Goal: Task Accomplishment & Management: Use online tool/utility

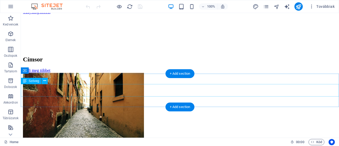
scroll to position [1969, 0]
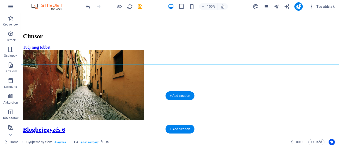
scroll to position [1876, 0]
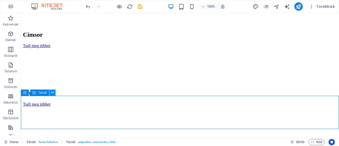
click at [54, 93] on icon at bounding box center [52, 92] width 3 height 5
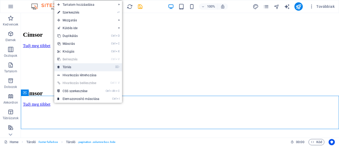
click at [67, 68] on link "⌦ Törlés" at bounding box center [78, 67] width 48 height 8
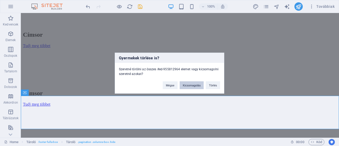
click at [190, 84] on button "Kicsomagolás" at bounding box center [192, 85] width 24 height 8
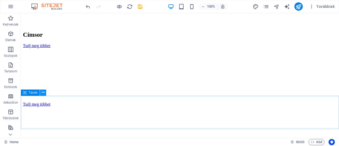
click at [43, 94] on icon at bounding box center [43, 92] width 3 height 5
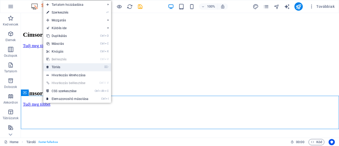
click at [57, 69] on link "⌦ Törlés" at bounding box center [67, 67] width 48 height 8
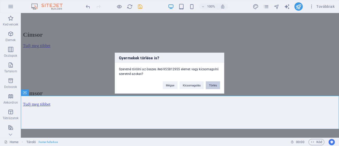
click at [212, 85] on button "Törlés" at bounding box center [213, 85] width 14 height 8
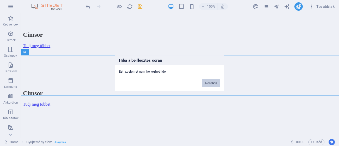
click at [207, 83] on button "Rendben" at bounding box center [211, 83] width 18 height 8
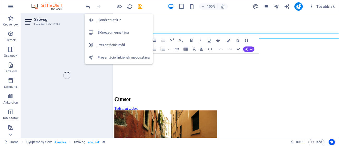
scroll to position [1873, 0]
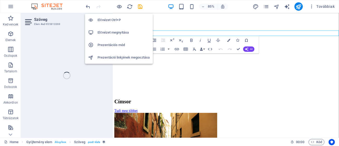
click at [113, 41] on li "Prezentációs mód" at bounding box center [119, 45] width 68 height 13
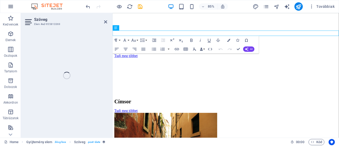
click at [8, 4] on icon "button" at bounding box center [11, 6] width 6 height 6
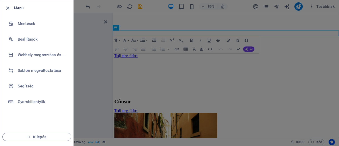
click at [212, 16] on div at bounding box center [169, 73] width 339 height 146
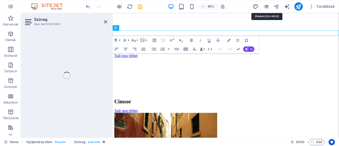
click at [267, 7] on icon "pages" at bounding box center [266, 7] width 6 height 6
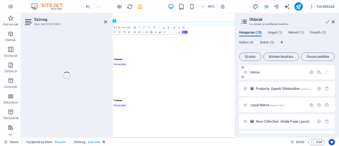
scroll to position [2140, 0]
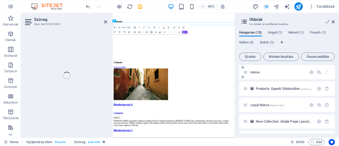
drag, startPoint x: 335, startPoint y: 73, endPoint x: 333, endPoint y: 76, distance: 3.2
click at [333, 76] on div "Hungarian (13) Angol (1) Német (1) French (1) Italian (3) Dutch (1) Új oldal Mi…" at bounding box center [287, 82] width 104 height 111
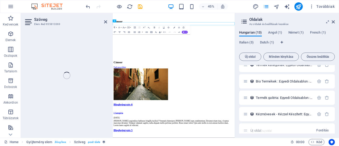
scroll to position [161, 0]
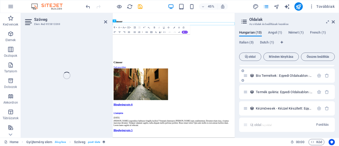
click at [273, 79] on div "Bio Termékek : Egyedi Oldalsablon /bio-termekek-elem" at bounding box center [287, 76] width 96 height 14
click at [273, 76] on span "Bio Termékek : Egyedi Oldalsablon /bio-termekek-elem" at bounding box center [293, 76] width 75 height 4
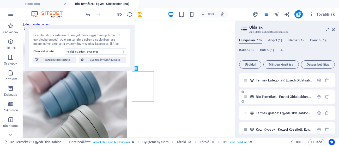
scroll to position [172, 0]
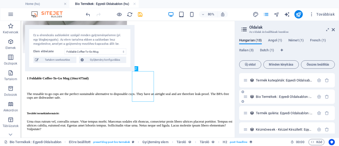
click at [273, 76] on div "Termék kategóriák: Egyedi Oldalsablon /termek-kategoriak-elem" at bounding box center [287, 80] width 96 height 14
click at [101, 54] on select "Foldable Coffee-To-Go Mug Stainless Steel Drinking Bottle Organic Food Nets Nat…" at bounding box center [96, 52] width 62 height 6
select select "68cda89e38267a45260ad31e"
click at [65, 49] on select "Foldable Coffee-To-Go Mug Stainless Steel Drinking Bottle Organic Food Nets Nat…" at bounding box center [96, 52] width 62 height 6
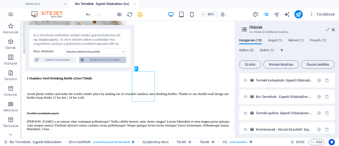
click at [114, 59] on span "Gyűjtemény konfigurálása" at bounding box center [104, 60] width 39 height 6
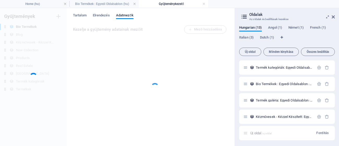
scroll to position [0, 0]
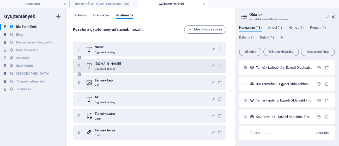
click at [116, 67] on p "Egyszerű szöveg" at bounding box center [108, 69] width 26 height 4
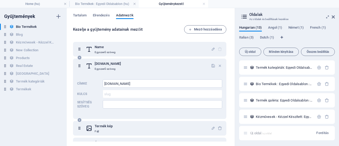
click at [78, 66] on icon at bounding box center [79, 66] width 4 height 10
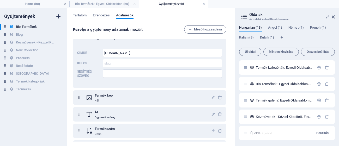
scroll to position [31, 0]
click at [58, 16] on icon "button" at bounding box center [58, 16] width 6 height 6
click at [296, 134] on div "Új oldal /uj-oldal Fordítás" at bounding box center [287, 133] width 96 height 14
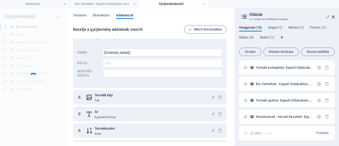
click at [251, 135] on div "Új oldal /uj-oldal Fordítás" at bounding box center [287, 133] width 96 height 14
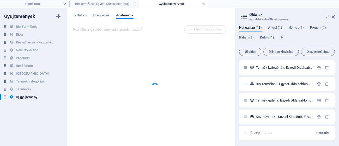
scroll to position [0, 0]
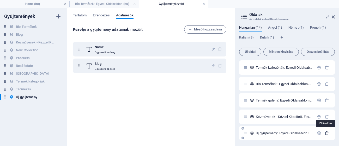
click at [325, 134] on icon "button" at bounding box center [327, 133] width 4 height 4
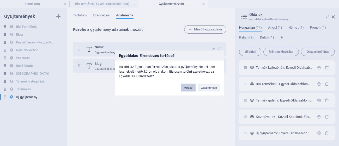
click at [187, 88] on button "Mégse" at bounding box center [188, 88] width 15 height 8
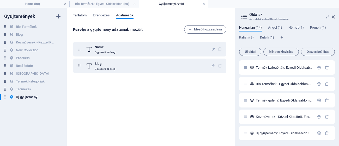
click at [80, 13] on span "Tartalom" at bounding box center [80, 15] width 14 height 7
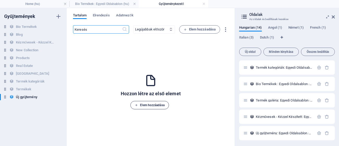
click at [147, 105] on span "Elem hozzáadása" at bounding box center [149, 105] width 29 height 6
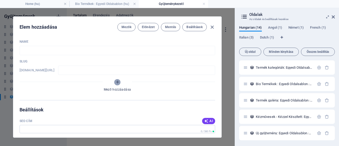
click at [117, 83] on icon "Mező hozzáadása" at bounding box center [117, 82] width 4 height 4
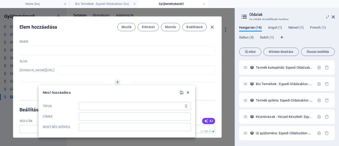
click at [188, 92] on icon "button" at bounding box center [188, 93] width 4 height 4
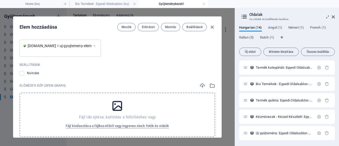
scroll to position [218, 0]
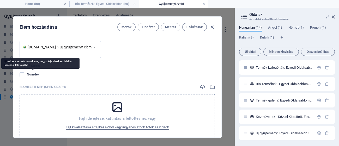
click at [30, 75] on span "Noindex" at bounding box center [33, 75] width 13 height 4
click at [0, 0] on input "checkbox" at bounding box center [0, 0] width 0 height 0
click at [30, 75] on span "Noindex" at bounding box center [33, 75] width 13 height 4
click at [0, 0] on input "checkbox" at bounding box center [0, 0] width 0 height 0
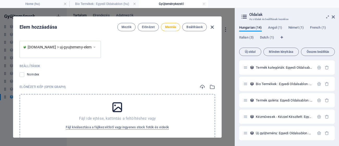
click at [213, 27] on icon "button" at bounding box center [212, 27] width 6 height 6
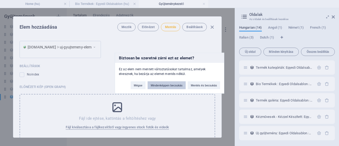
click at [152, 87] on button "Mindenképpen becsukás" at bounding box center [167, 85] width 38 height 8
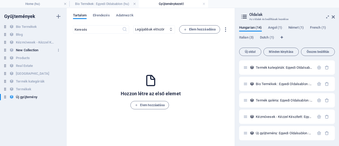
click at [34, 52] on h6 "New Collection" at bounding box center [27, 50] width 22 height 6
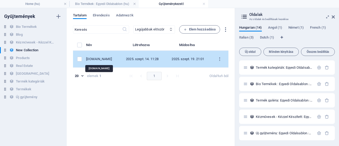
click at [88, 61] on div "[DOMAIN_NAME]" at bounding box center [100, 59] width 29 height 5
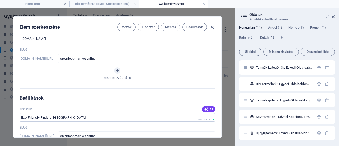
scroll to position [0, 0]
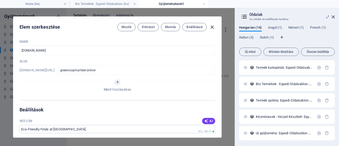
click at [212, 27] on icon "button" at bounding box center [212, 27] width 6 height 6
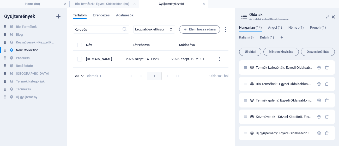
click at [90, 77] on div "Name [DOMAIN_NAME] ​ Slug [DOMAIN_NAME][URL] greenloopmartket-online ​ Mező hoz…" at bounding box center [118, 70] width 196 height 61
click at [19, 58] on h6 "Products" at bounding box center [23, 58] width 14 height 6
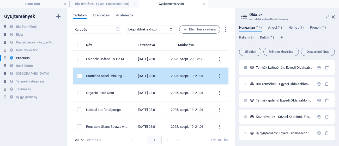
scroll to position [2, 0]
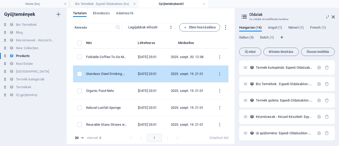
click at [79, 73] on label "items list" at bounding box center [79, 74] width 5 height 5
click at [0, 0] on input "items list" at bounding box center [0, 0] width 0 height 0
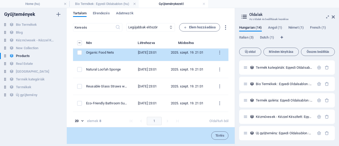
scroll to position [71, 0]
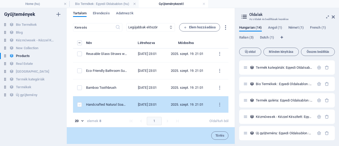
click at [79, 103] on label "items list" at bounding box center [79, 105] width 5 height 5
click at [0, 0] on input "items list" at bounding box center [0, 0] width 0 height 0
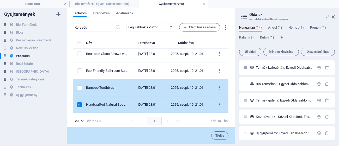
click at [79, 87] on label "items list" at bounding box center [79, 88] width 5 height 5
click at [0, 0] on input "items list" at bounding box center [0, 0] width 0 height 0
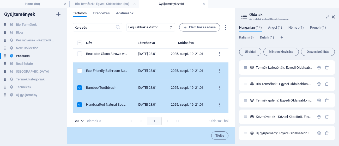
scroll to position [61, 0]
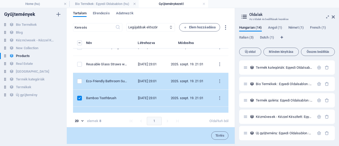
click at [80, 78] on td "items list" at bounding box center [79, 81] width 13 height 17
click at [79, 83] on td "items list" at bounding box center [79, 81] width 13 height 17
click at [79, 81] on label "items list" at bounding box center [79, 81] width 5 height 5
click at [0, 0] on input "items list" at bounding box center [0, 0] width 0 height 0
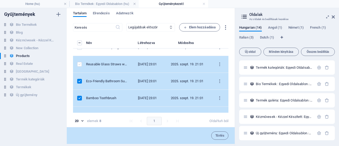
click at [79, 65] on label "items list" at bounding box center [79, 64] width 5 height 5
click at [0, 0] on input "items list" at bounding box center [0, 0] width 0 height 0
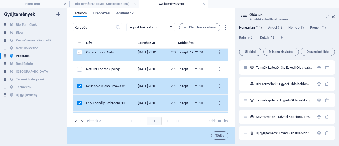
scroll to position [29, 0]
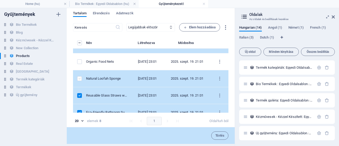
click at [78, 78] on label "items list" at bounding box center [79, 78] width 5 height 5
click at [0, 0] on input "items list" at bounding box center [0, 0] width 0 height 0
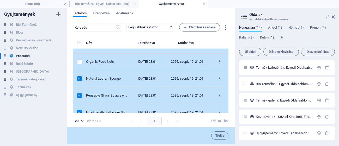
click at [78, 63] on label "items list" at bounding box center [79, 61] width 5 height 5
click at [0, 0] on input "items list" at bounding box center [0, 0] width 0 height 0
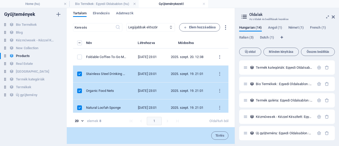
scroll to position [0, 0]
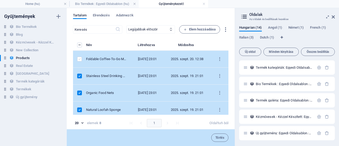
click at [79, 61] on label "items list" at bounding box center [79, 59] width 5 height 5
click at [0, 0] on input "items list" at bounding box center [0, 0] width 0 height 0
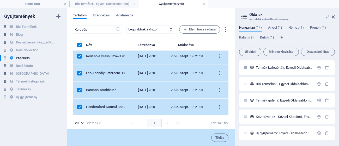
scroll to position [2, 0]
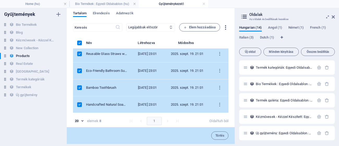
click at [223, 25] on icon "button" at bounding box center [225, 28] width 6 height 6
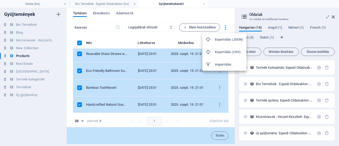
click at [218, 64] on h6 "Importálás" at bounding box center [229, 65] width 28 height 6
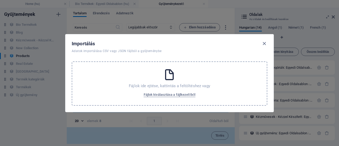
click at [173, 89] on div "Fájlok ide ejtése, kattintás a feltöltéshez vagy Fájlok kiválasztása a fájlkeze…" at bounding box center [170, 84] width 196 height 44
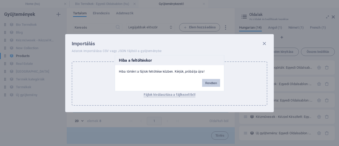
click at [210, 82] on button "Rendben" at bounding box center [211, 83] width 18 height 8
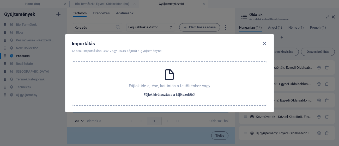
click at [165, 93] on span "Fájlok kiválasztása a fájlkezelőből" at bounding box center [170, 95] width 52 height 6
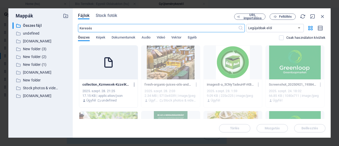
scroll to position [74, 0]
click at [167, 97] on div "2.34 MB | 5713x4039 | image/jpeg" at bounding box center [171, 96] width 52 height 5
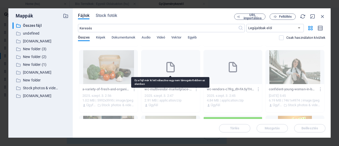
scroll to position [532, 0]
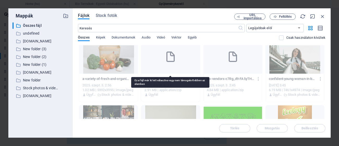
click at [169, 56] on icon at bounding box center [170, 57] width 13 height 13
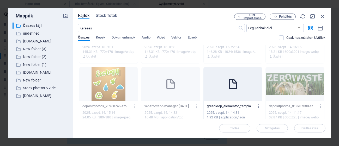
scroll to position [231, 0]
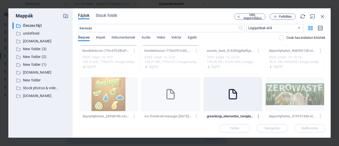
click at [237, 91] on icon at bounding box center [233, 94] width 13 height 13
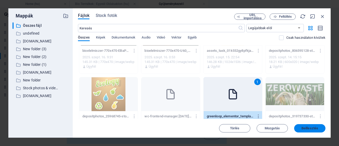
click at [300, 127] on button "Beillesztés" at bounding box center [309, 128] width 31 height 8
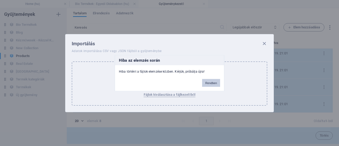
scroll to position [71, 0]
click at [210, 81] on button "Rendben" at bounding box center [211, 83] width 18 height 8
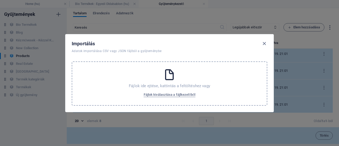
click at [164, 77] on icon at bounding box center [169, 74] width 13 height 13
click at [264, 42] on icon "button" at bounding box center [264, 44] width 6 height 6
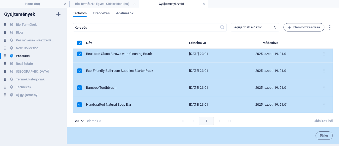
click at [264, 26] on select "Legújabbak először Régebbiek először Legutóbb módosított Name (növekvő) Name (c…" at bounding box center [255, 27] width 49 height 8
click at [324, 51] on button "items list" at bounding box center [324, 54] width 9 height 8
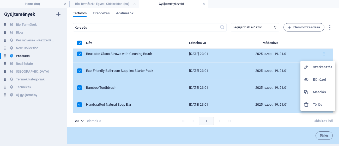
click at [317, 80] on h6 "Előnézet" at bounding box center [322, 80] width 19 height 6
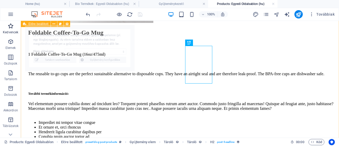
select select "68cda89f38267a45260ad334"
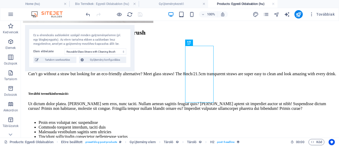
scroll to position [210, 0]
click at [54, 60] on span "Tartalom szerkesztése" at bounding box center [57, 60] width 35 height 6
select select "Out of stock"
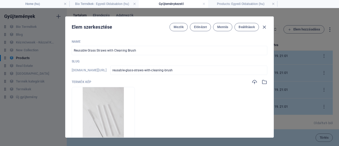
scroll to position [2, 0]
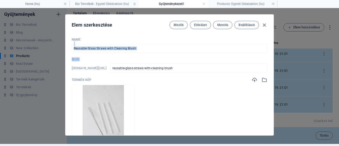
drag, startPoint x: 272, startPoint y: 40, endPoint x: 270, endPoint y: 57, distance: 16.7
click at [270, 57] on div "Name Reusable Glass Straws with Cleaning Brush ​ Slug [DOMAIN_NAME][URL] reusab…" at bounding box center [169, 84] width 208 height 102
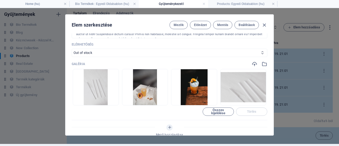
scroll to position [223, 0]
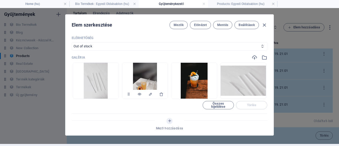
click at [142, 93] on div at bounding box center [145, 94] width 46 height 9
click at [146, 82] on img at bounding box center [145, 81] width 24 height 36
click at [139, 94] on icon "button" at bounding box center [139, 94] width 4 height 4
click at [221, 26] on span "Mentés" at bounding box center [222, 25] width 11 height 4
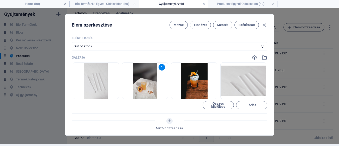
scroll to position [54, 0]
click at [263, 23] on icon "button" at bounding box center [264, 25] width 6 height 6
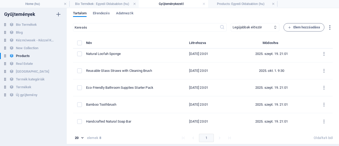
type input "reusable-glass-straws-with-cleaning-brush"
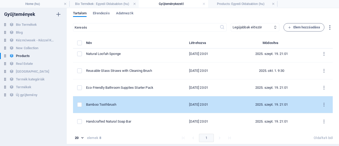
scroll to position [0, 0]
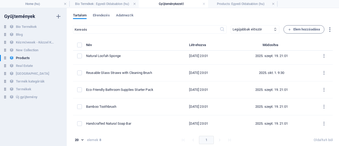
drag, startPoint x: 332, startPoint y: 80, endPoint x: 332, endPoint y: 75, distance: 4.4
click at [332, 75] on div "Tartalom Elrendezés Adatmezők ​ Legújabbak először Régebbiek először Legutóbb m…" at bounding box center [203, 77] width 272 height 138
click at [332, 77] on div "Tartalom Elrendezés Adatmezők ​ Legújabbak először Régebbiek először Legutóbb m…" at bounding box center [203, 77] width 272 height 138
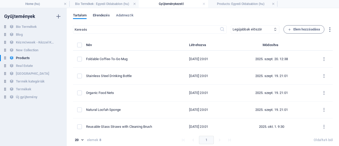
click at [102, 15] on span "Elrendezés" at bounding box center [101, 15] width 17 height 7
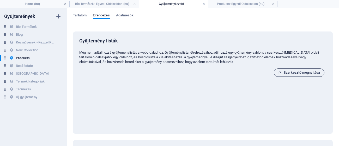
click at [309, 73] on span "Szerkesztő megnyitása" at bounding box center [299, 73] width 42 height 6
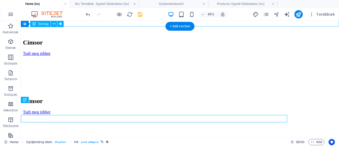
scroll to position [1815, 0]
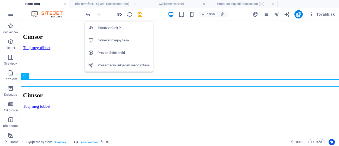
click at [120, 13] on icon "button" at bounding box center [119, 14] width 6 height 6
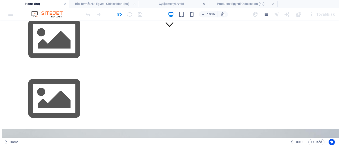
scroll to position [0, 0]
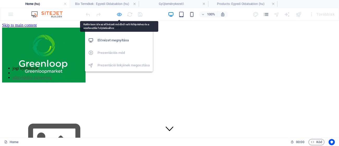
click at [118, 15] on icon "button" at bounding box center [119, 14] width 6 height 6
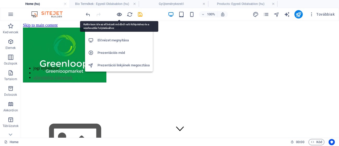
click at [118, 15] on icon "button" at bounding box center [119, 14] width 6 height 6
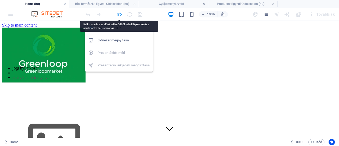
click at [118, 15] on icon "button" at bounding box center [119, 14] width 6 height 6
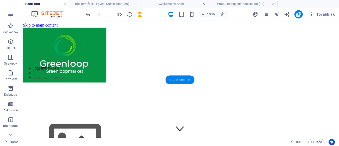
click at [177, 80] on div "+ Add section" at bounding box center [180, 80] width 29 height 9
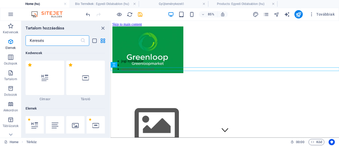
scroll to position [912, 0]
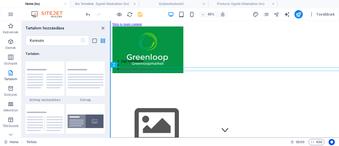
click at [109, 67] on div "Kedvencek 1 Star Címsor 1 Star Tároló Elemek 1 Star Címsor 1 Star Szöveg 1 Star…" at bounding box center [65, 90] width 89 height 88
click at [109, 58] on div "Kedvencek 1 Star Címsor 1 Star Tároló Elemek 1 Star Címsor 1 Star Szöveg 1 Star…" at bounding box center [65, 90] width 89 height 88
click at [110, 65] on section "Kedvencek Elemek Oszlopok Tartalom Dobozok Akkordion Táblázatok Tulajdonságok K…" at bounding box center [169, 79] width 339 height 117
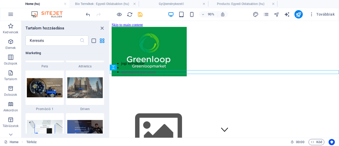
scroll to position [4510, 0]
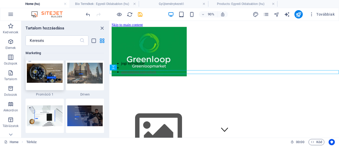
click at [46, 76] on img at bounding box center [44, 73] width 35 height 19
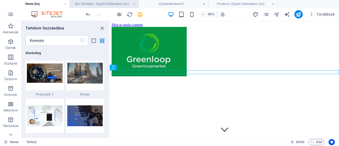
drag, startPoint x: 156, startPoint y: 97, endPoint x: 238, endPoint y: 22, distance: 111.9
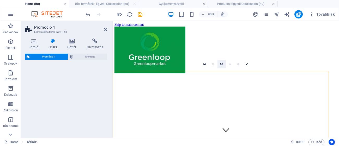
select select "rem"
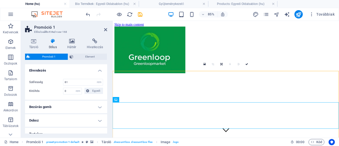
click at [76, 109] on h4 "Bezárás gomb" at bounding box center [66, 107] width 82 height 13
click at [97, 105] on h4 "Bezárás gomb" at bounding box center [66, 105] width 82 height 9
click at [204, 65] on icon at bounding box center [204, 64] width 2 height 3
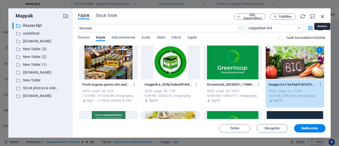
click at [324, 16] on icon "button" at bounding box center [323, 17] width 6 height 6
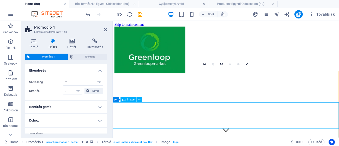
click at [138, 99] on icon at bounding box center [139, 100] width 2 height 5
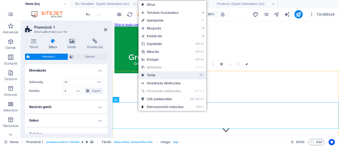
click at [155, 75] on link "⌦ Törlés" at bounding box center [163, 75] width 48 height 8
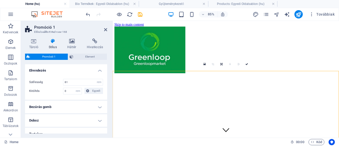
click at [339, 6] on ul "Home (hu) Bio Termékek : Egyedi Oldalsablon (hu) Gyűjteménykezelő Products: Egy…" at bounding box center [169, 4] width 339 height 8
click at [339, 39] on div at bounding box center [246, 56] width 262 height 56
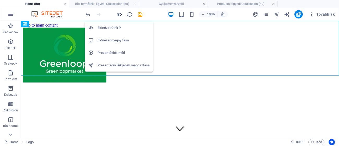
click at [119, 13] on icon "button" at bounding box center [119, 14] width 6 height 6
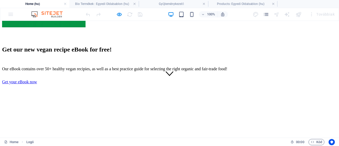
scroll to position [31, 0]
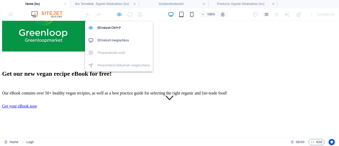
click at [118, 14] on icon "button" at bounding box center [119, 14] width 6 height 6
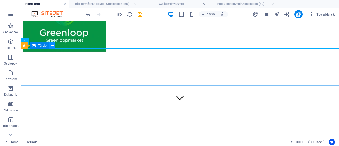
click at [53, 47] on icon at bounding box center [52, 45] width 3 height 5
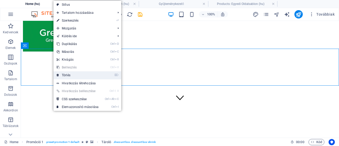
click at [67, 75] on link "⌦ Törlés" at bounding box center [77, 75] width 48 height 8
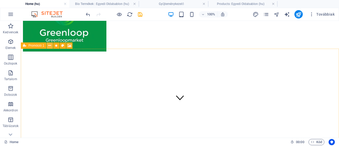
click at [51, 45] on button at bounding box center [50, 46] width 6 height 6
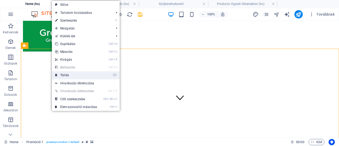
click at [63, 73] on link "⌦ Törlés" at bounding box center [76, 75] width 48 height 8
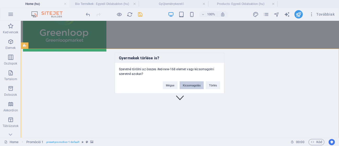
click at [191, 85] on button "Kicsomagolás" at bounding box center [192, 85] width 24 height 8
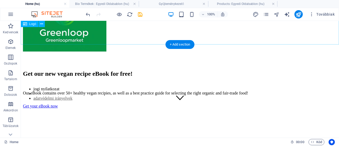
click at [337, 29] on div at bounding box center [180, 25] width 314 height 56
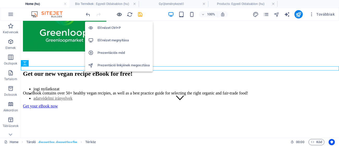
click at [118, 13] on icon "button" at bounding box center [119, 14] width 6 height 6
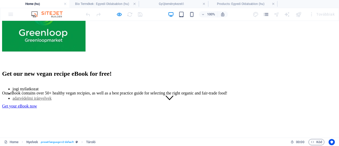
click at [337, 25] on div at bounding box center [169, 25] width 335 height 56
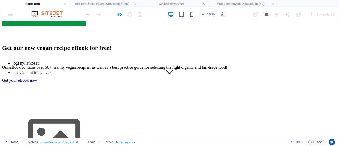
scroll to position [94, 0]
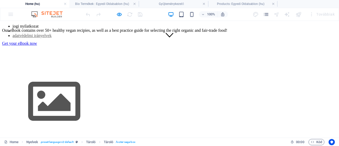
click at [37, 41] on link "Get your eBook now" at bounding box center [19, 43] width 35 height 4
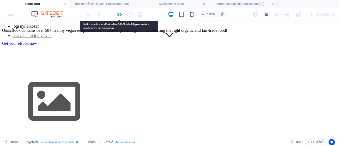
click at [37, 41] on link "Get your eBook now" at bounding box center [19, 43] width 35 height 4
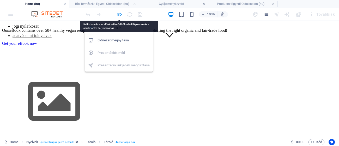
click at [118, 15] on icon "button" at bounding box center [119, 14] width 6 height 6
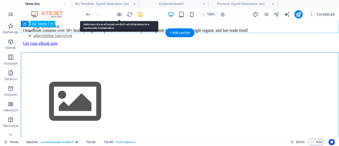
click at [176, 41] on div "Get your eBook now" at bounding box center [180, 43] width 314 height 5
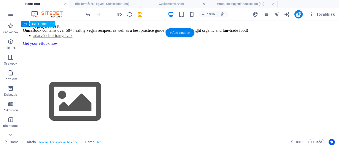
click at [154, 41] on div "Get your eBook now" at bounding box center [180, 43] width 314 height 5
click at [150, 41] on div "Get your eBook now" at bounding box center [180, 43] width 314 height 5
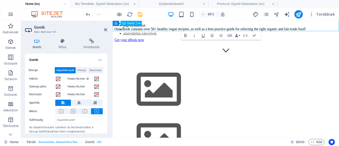
click at [150, 41] on link "Get your eBook now" at bounding box center [132, 43] width 35 height 4
click at [90, 44] on icon at bounding box center [91, 41] width 31 height 5
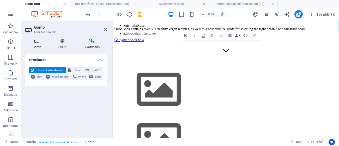
click at [32, 45] on h4 "Gomb" at bounding box center [38, 44] width 26 height 11
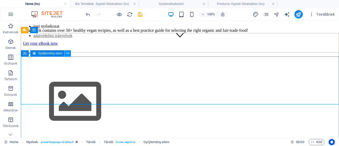
click at [66, 55] on button at bounding box center [68, 53] width 6 height 6
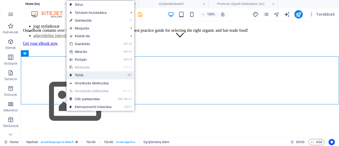
click at [80, 74] on link "⌦ Törlés" at bounding box center [91, 75] width 48 height 8
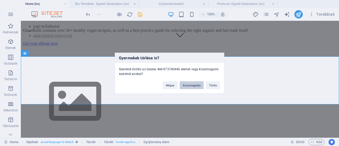
click at [187, 84] on button "Kicsomagolás" at bounding box center [192, 85] width 24 height 8
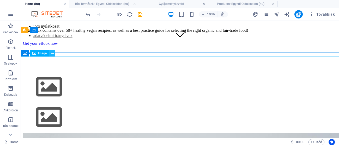
click at [52, 53] on icon at bounding box center [52, 53] width 3 height 5
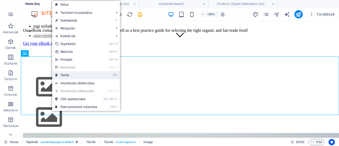
click at [67, 75] on link "⌦ Törlés" at bounding box center [76, 75] width 48 height 8
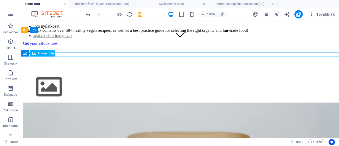
click at [50, 53] on button at bounding box center [52, 53] width 6 height 6
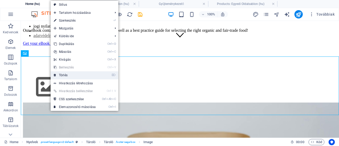
click at [67, 74] on link "⌦ Törlés" at bounding box center [75, 75] width 48 height 8
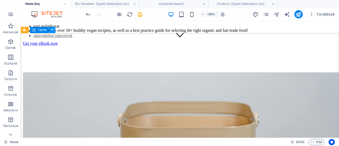
click at [49, 30] on button at bounding box center [52, 30] width 6 height 6
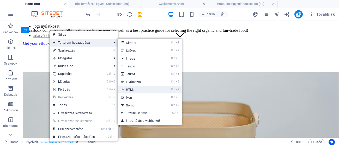
click at [135, 90] on link "Ctrl 7 HTML" at bounding box center [140, 90] width 45 height 8
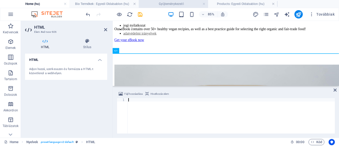
scroll to position [273, 0]
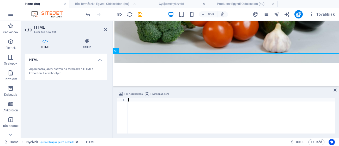
click at [161, 113] on div at bounding box center [231, 119] width 208 height 42
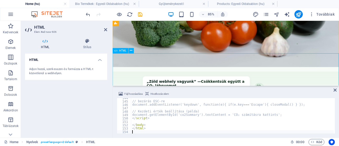
scroll to position [272, 0]
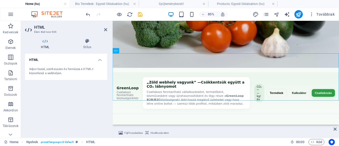
drag, startPoint x: 247, startPoint y: 86, endPoint x: 245, endPoint y: 136, distance: 49.8
click at [245, 136] on aside "Fájl hozzáadása Hivatkozás elem 144 145 146 147 148 149 150 151 152 153 154 // …" at bounding box center [226, 131] width 226 height 13
click at [131, 51] on icon at bounding box center [131, 51] width 2 height 5
click at [204, 94] on div "GreenLoop — Fejléc GreenLoop Csatlakozz fenntartható közösségünkhöz „Zöld webhe…" at bounding box center [246, 105] width 266 height 49
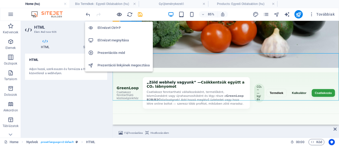
click at [121, 14] on icon "button" at bounding box center [119, 14] width 6 height 6
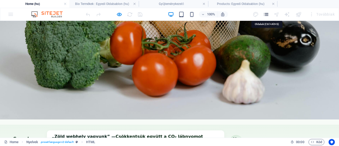
click at [265, 14] on icon "pages" at bounding box center [266, 14] width 6 height 6
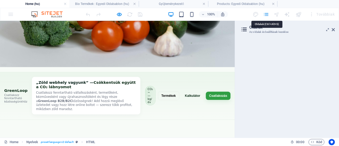
click at [265, 14] on icon "pages" at bounding box center [266, 14] width 6 height 6
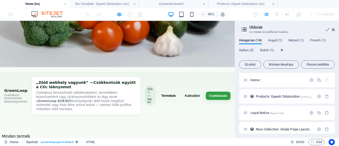
click at [9, 14] on div "90% Továbbiak" at bounding box center [169, 14] width 339 height 13
click at [10, 14] on div "90% Továbbiak" at bounding box center [169, 14] width 339 height 13
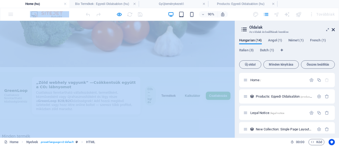
click at [332, 29] on icon at bounding box center [333, 30] width 3 height 4
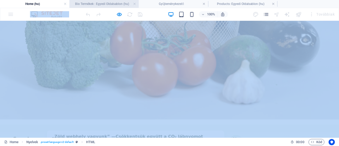
click at [92, 5] on h4 "Bio Termékek : Egyedi Oldalsablon (hu)" at bounding box center [103, 4] width 69 height 6
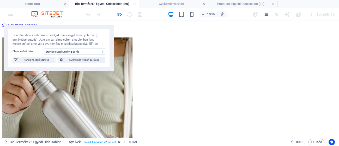
scroll to position [172, 0]
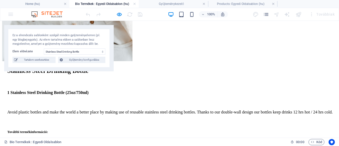
click at [78, 63] on div "Ez a elrendezés sablonként szolgál minden gyűjteményelemre (pl. egy blogbejegyz…" at bounding box center [59, 48] width 110 height 46
click at [77, 59] on span "Gyűjtemény konfigurálása" at bounding box center [83, 60] width 39 height 6
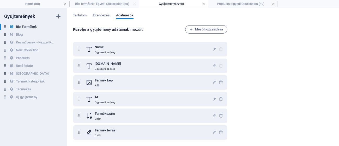
scroll to position [0, 0]
click at [203, 3] on link at bounding box center [203, 4] width 3 height 5
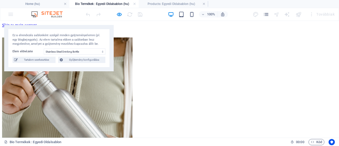
scroll to position [172, 0]
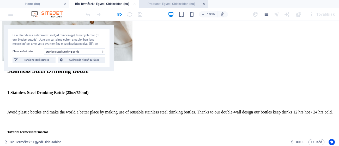
click at [203, 4] on link at bounding box center [203, 4] width 3 height 5
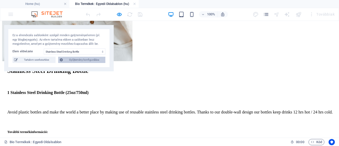
click at [74, 62] on span "Gyűjtemény konfigurálása" at bounding box center [83, 60] width 39 height 6
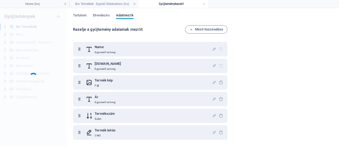
scroll to position [0, 0]
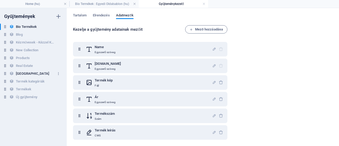
click at [23, 74] on h6 "[GEOGRAPHIC_DATA]" at bounding box center [32, 74] width 33 height 6
click at [339, 50] on div "Tartalom Elrendezés Adatmezők Kezelje a gyűjtemény adatainak mezőit Mező hozzáa…" at bounding box center [203, 77] width 272 height 138
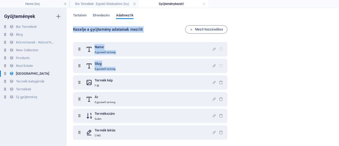
drag, startPoint x: 339, startPoint y: 16, endPoint x: 336, endPoint y: 56, distance: 39.2
click at [336, 56] on div "Tartalom Elrendezés Adatmezők Kezelje a gyűjtemény adatainak mezőit Mező hozzáa…" at bounding box center [203, 77] width 272 height 138
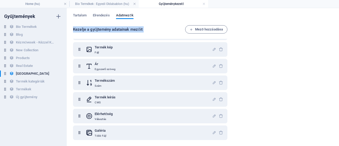
click at [329, 91] on div "Kezelje a gyűjtemény adatainak mezőit Mező hozzáadása Name Egyszerű szöveg Slug…" at bounding box center [203, 83] width 260 height 117
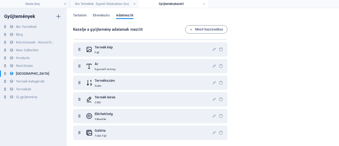
click at [329, 91] on div "Kezelje a gyűjtemény adatainak mezőit Mező hozzáadása Name Egyszerű szöveg Slug…" at bounding box center [203, 83] width 260 height 117
click at [339, 48] on div "Tartalom Elrendezés Adatmezők Kezelje a gyűjtemény adatainak mezőit Mező hozzáa…" at bounding box center [203, 77] width 272 height 138
click at [84, 16] on span "Tartalom" at bounding box center [80, 15] width 14 height 7
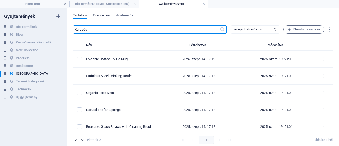
click at [100, 15] on span "Elrendezés" at bounding box center [101, 15] width 17 height 7
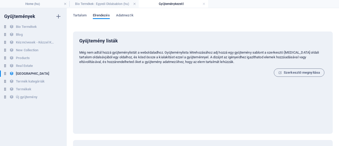
click at [100, 15] on span "Elrendezés" at bounding box center [101, 15] width 17 height 7
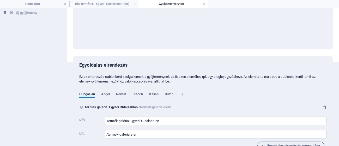
scroll to position [98, 0]
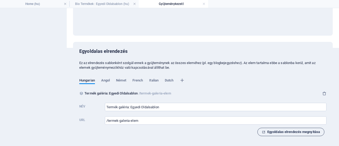
click at [289, 133] on span "Egyoldalas elrendezés megnyitása" at bounding box center [291, 132] width 58 height 6
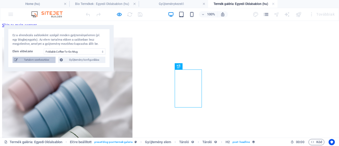
scroll to position [186, 0]
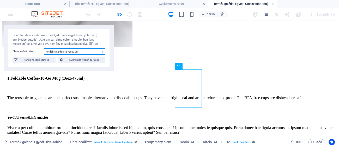
click at [58, 50] on select "Foldable Coffee-To-Go Mug Stainless Steel Drinking Bottle Organic Food Nets Nat…" at bounding box center [75, 52] width 62 height 6
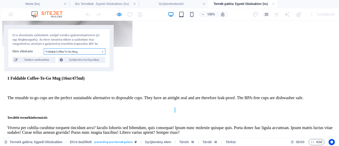
select select "68cda8a038267a45260ad342"
click at [44, 49] on select "Foldable Coffee-To-Go Mug Stainless Steel Drinking Bottle Organic Food Nets Nat…" at bounding box center [75, 52] width 62 height 6
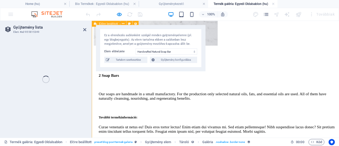
drag, startPoint x: 430, startPoint y: 31, endPoint x: 352, endPoint y: 60, distance: 83.8
select select "68c6db59ab5d0724200d9707"
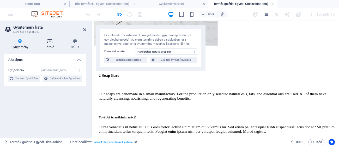
click at [47, 48] on h4 "Tároló" at bounding box center [51, 44] width 26 height 11
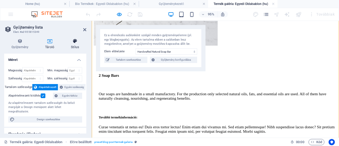
click at [78, 45] on h4 "Stílus" at bounding box center [75, 44] width 23 height 11
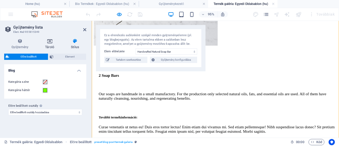
click at [47, 41] on icon at bounding box center [50, 41] width 24 height 5
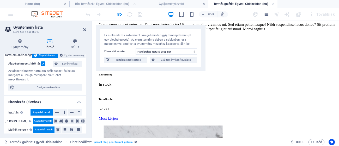
scroll to position [48, 0]
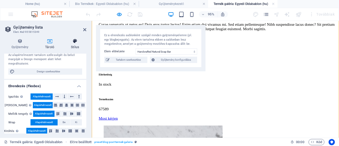
click at [71, 42] on icon at bounding box center [75, 41] width 23 height 5
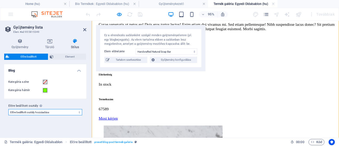
click at [42, 114] on select "real-estate blog termekek new-collection bio-termekek kezmuvesek-kezzel-keszite…" at bounding box center [45, 112] width 74 height 6
click at [8, 109] on select "real-estate blog termekek new-collection bio-termekek kezmuvesek-kezzel-keszite…" at bounding box center [45, 112] width 74 height 6
select select "preset-blog-post-termekek"
click at [85, 31] on icon at bounding box center [84, 30] width 3 height 4
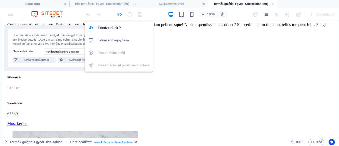
click at [121, 14] on icon "button" at bounding box center [119, 14] width 6 height 6
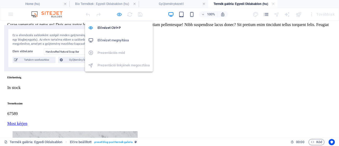
click at [121, 14] on icon "button" at bounding box center [119, 14] width 6 height 6
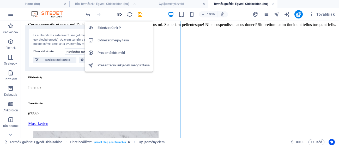
click at [119, 13] on icon "button" at bounding box center [119, 14] width 6 height 6
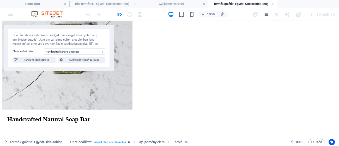
scroll to position [0, 0]
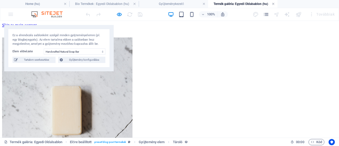
click at [273, 3] on link at bounding box center [273, 4] width 3 height 5
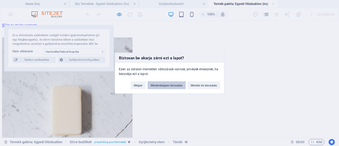
click at [164, 82] on button "Mindenképpen becsukás" at bounding box center [167, 85] width 38 height 8
click at [0, 0] on div "Hungarian Angol Német French Italian Dutch" at bounding box center [0, 0] width 0 height 0
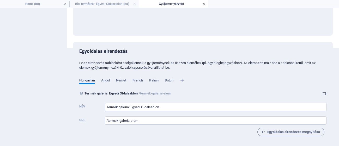
click at [204, 2] on link at bounding box center [203, 4] width 3 height 5
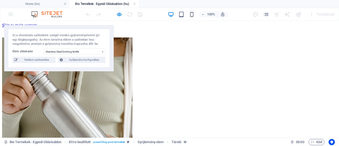
scroll to position [172, 0]
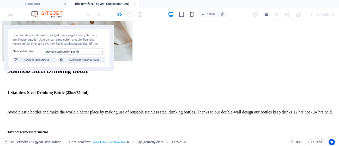
click at [133, 3] on link at bounding box center [134, 4] width 3 height 5
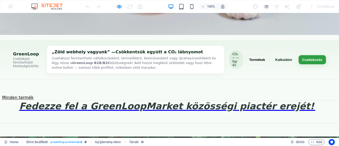
scroll to position [275, 0]
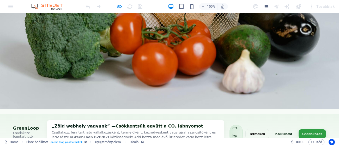
click at [248, 129] on button "Termékek" at bounding box center [257, 134] width 24 height 10
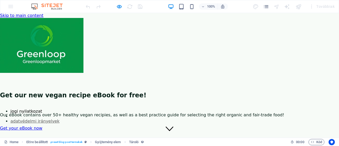
scroll to position [10, 0]
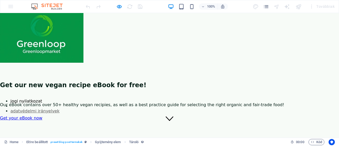
click at [87, 82] on h2 "Get our new vegan recipe eBook for free!" at bounding box center [169, 85] width 339 height 7
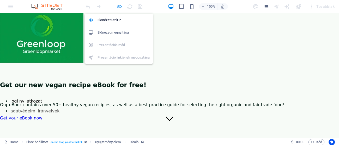
click at [118, 5] on icon "button" at bounding box center [119, 7] width 6 height 6
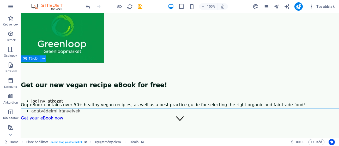
click at [44, 59] on icon at bounding box center [43, 58] width 3 height 5
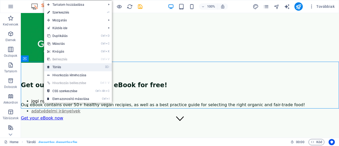
click at [59, 68] on link "⌦ Törlés" at bounding box center [68, 67] width 48 height 8
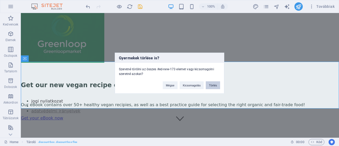
click at [213, 84] on button "Törlés" at bounding box center [213, 85] width 14 height 8
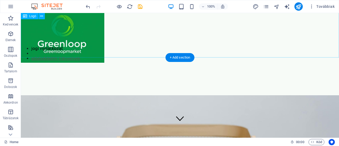
click at [118, 27] on div at bounding box center [180, 36] width 318 height 56
click at [43, 17] on icon at bounding box center [41, 16] width 3 height 5
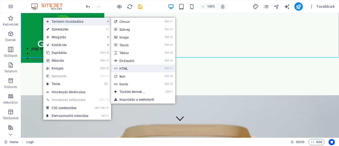
click at [125, 67] on link "Ctrl 7 HTML" at bounding box center [133, 69] width 45 height 8
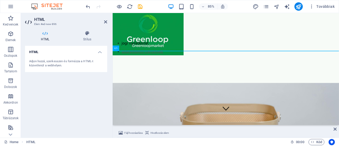
click at [117, 142] on div "Home HTML" at bounding box center [145, 142] width 282 height 6
click at [78, 64] on div "Adjon hozzá, szerkesszen és formázza a HTML-t közvetlenül a webhelyen." at bounding box center [66, 63] width 74 height 9
click at [96, 54] on h4 "HTML" at bounding box center [66, 50] width 82 height 9
click at [96, 54] on h4 "HTML" at bounding box center [66, 52] width 82 height 13
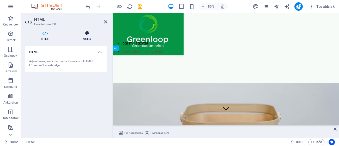
click at [87, 38] on h4 "Stílus" at bounding box center [87, 36] width 40 height 11
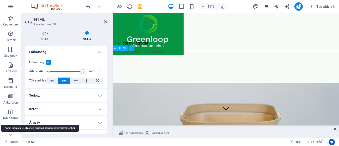
click at [31, 140] on span "HTML" at bounding box center [30, 142] width 9 height 6
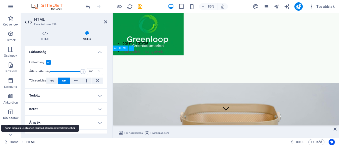
click at [31, 143] on span "HTML" at bounding box center [30, 142] width 9 height 6
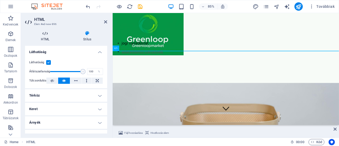
click at [44, 41] on h4 "HTML" at bounding box center [46, 36] width 42 height 11
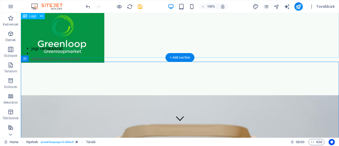
click at [171, 29] on div at bounding box center [180, 36] width 318 height 56
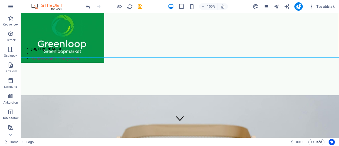
click at [317, 143] on span "Kód" at bounding box center [316, 142] width 11 height 6
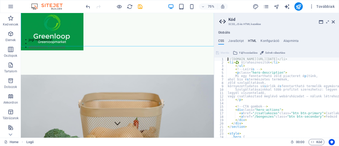
click at [251, 41] on h4 "HTML" at bounding box center [252, 42] width 9 height 6
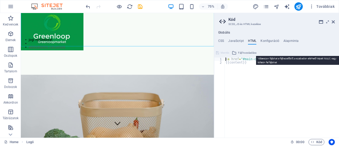
click at [244, 51] on span "Fájl hozzáadása" at bounding box center [247, 53] width 18 height 6
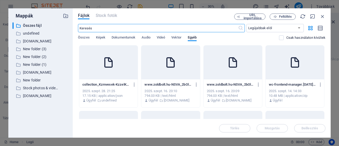
click at [291, 61] on icon at bounding box center [295, 62] width 13 height 13
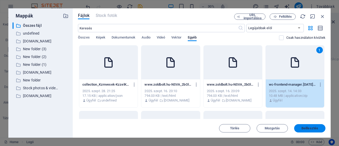
click at [308, 129] on span "Beillesztés" at bounding box center [310, 128] width 17 height 3
type textarea "[URL][DOMAIN_NAME][DATE]<a href="#main-content" class="wv-link-content button">…"
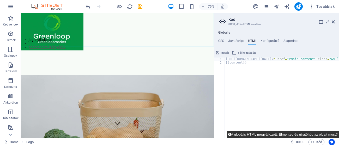
click at [277, 133] on button "A globális HTML megváltozott. Elmented és újratöltöd az oldalt most?" at bounding box center [283, 134] width 112 height 7
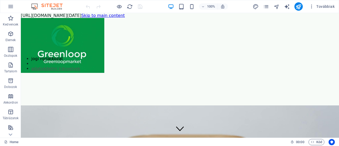
click at [10, 1] on button "button" at bounding box center [10, 6] width 13 height 13
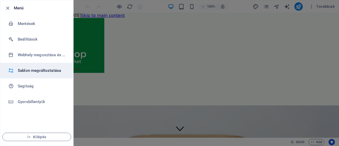
click at [29, 75] on li "Sablon megváltoztatása" at bounding box center [36, 71] width 73 height 16
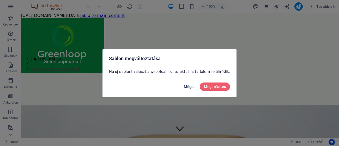
click at [187, 84] on button "Mégse" at bounding box center [190, 87] width 16 height 8
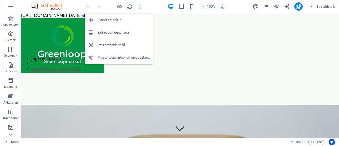
click at [116, 19] on h6 "Előnézet Ctrl+P" at bounding box center [124, 20] width 52 height 6
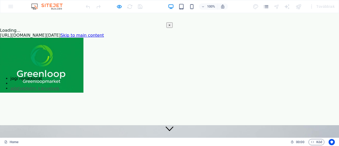
click at [76, 14] on div "× Loading..." at bounding box center [169, 23] width 339 height 20
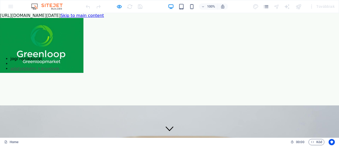
click at [10, 5] on div "100% Továbbiak" at bounding box center [169, 6] width 339 height 13
click at [265, 5] on icon "pages" at bounding box center [266, 7] width 6 height 6
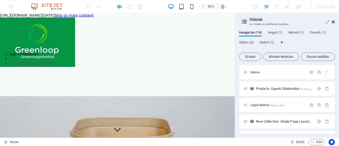
click at [332, 23] on icon at bounding box center [333, 22] width 3 height 4
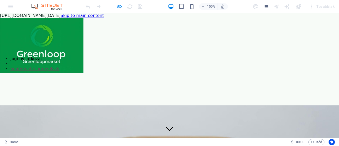
click at [48, 21] on img at bounding box center [41, 45] width 83 height 55
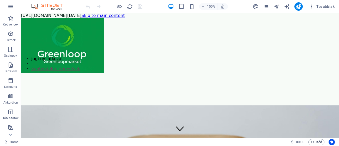
click at [316, 143] on span "Kód" at bounding box center [316, 142] width 11 height 6
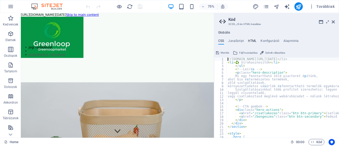
click at [253, 40] on h4 "HTML" at bounding box center [252, 42] width 9 height 6
type textarea "[URL][DOMAIN_NAME][DATE]<a href="#main-content" class="wv-link-content button">…"
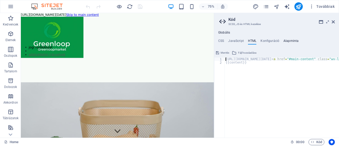
click at [293, 41] on h4 "Alapminta" at bounding box center [291, 42] width 15 height 6
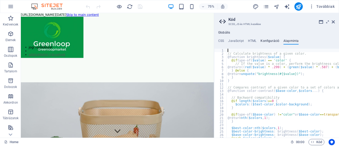
click at [269, 40] on h4 "Konfiguráció" at bounding box center [270, 42] width 19 height 6
type textarea "$color-background: #F1F8E9;"
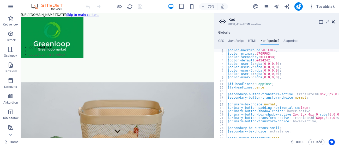
click at [332, 21] on icon at bounding box center [333, 22] width 3 height 4
